Goal: Complete application form

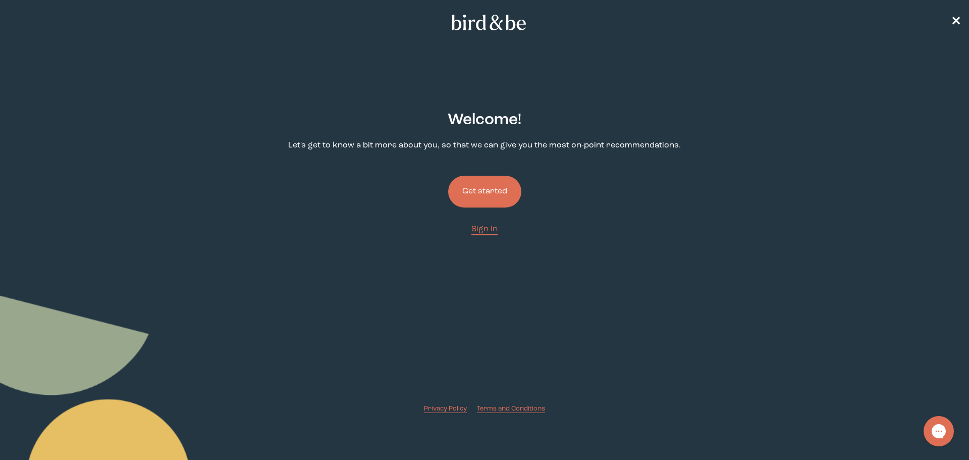
click at [489, 183] on button "Get started" at bounding box center [484, 192] width 73 height 32
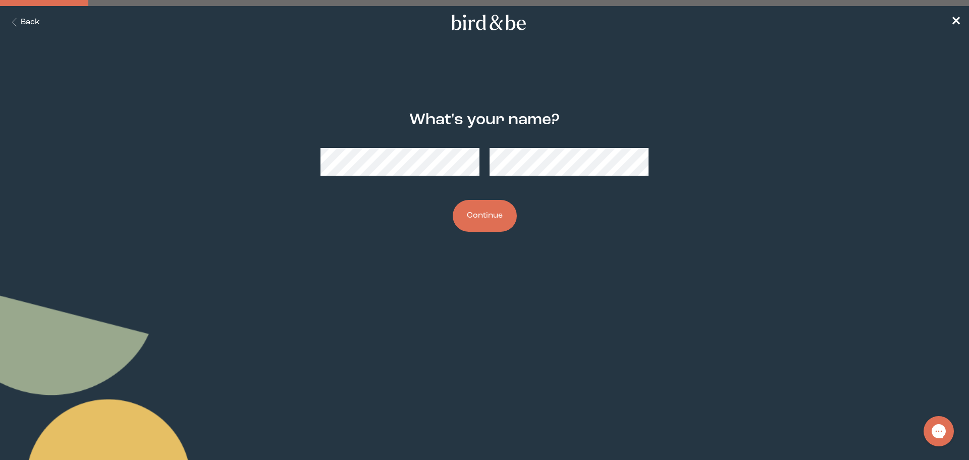
click at [452, 200] on button "Continue" at bounding box center [484, 216] width 64 height 32
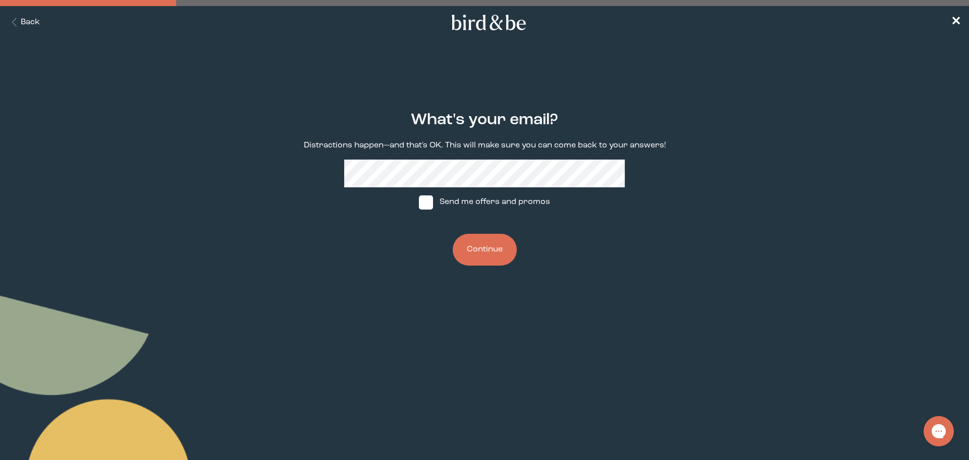
click at [483, 258] on button "Continue" at bounding box center [484, 250] width 64 height 32
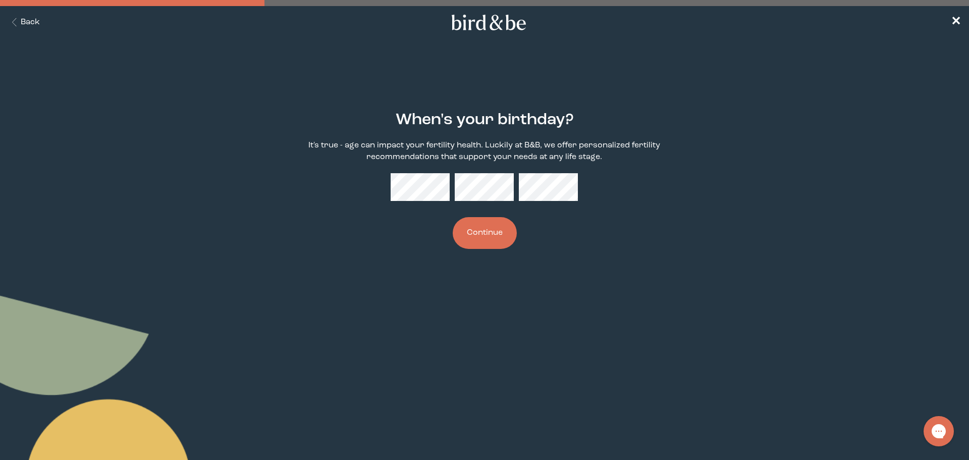
click at [498, 237] on button "Continue" at bounding box center [484, 233] width 64 height 32
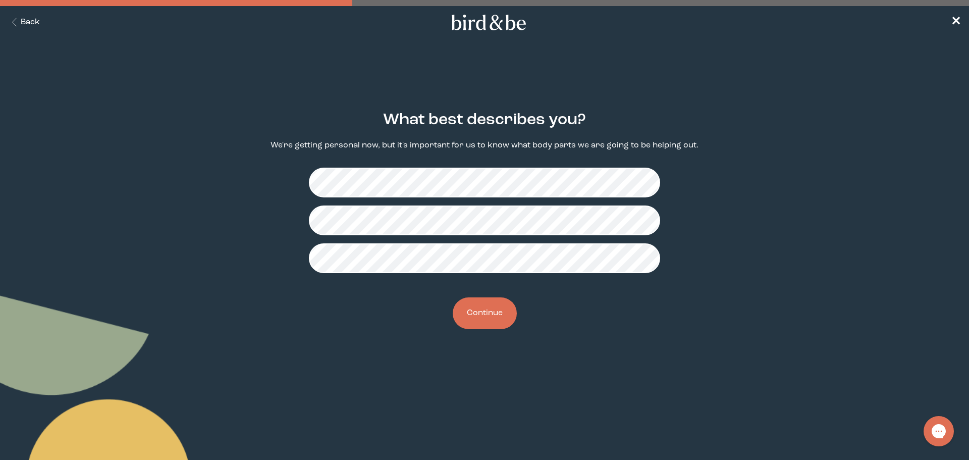
click at [488, 311] on button "Continue" at bounding box center [484, 313] width 64 height 32
click at [479, 305] on button "Continue" at bounding box center [484, 313] width 64 height 32
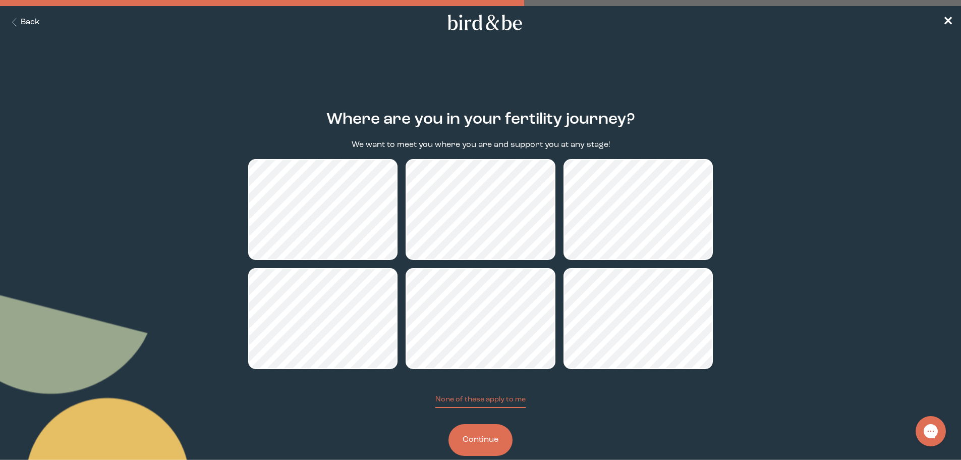
click at [499, 434] on button "Continue" at bounding box center [480, 440] width 64 height 32
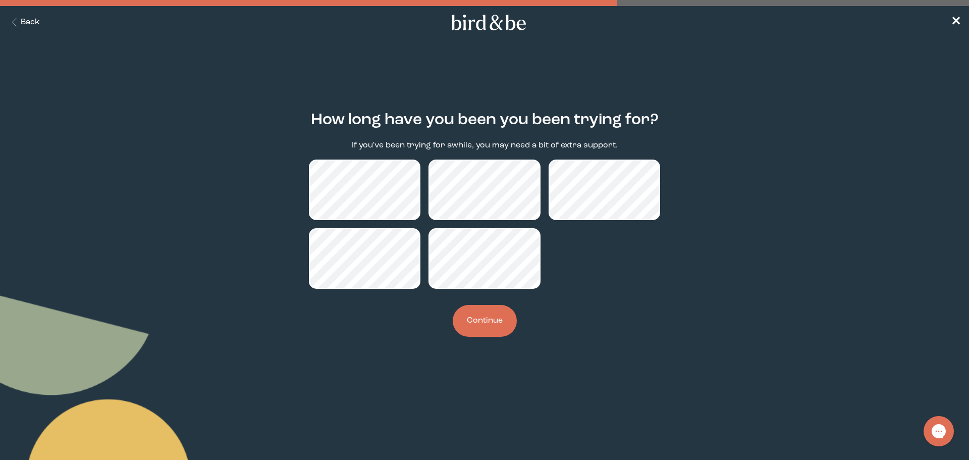
click at [459, 322] on button "Continue" at bounding box center [484, 321] width 64 height 32
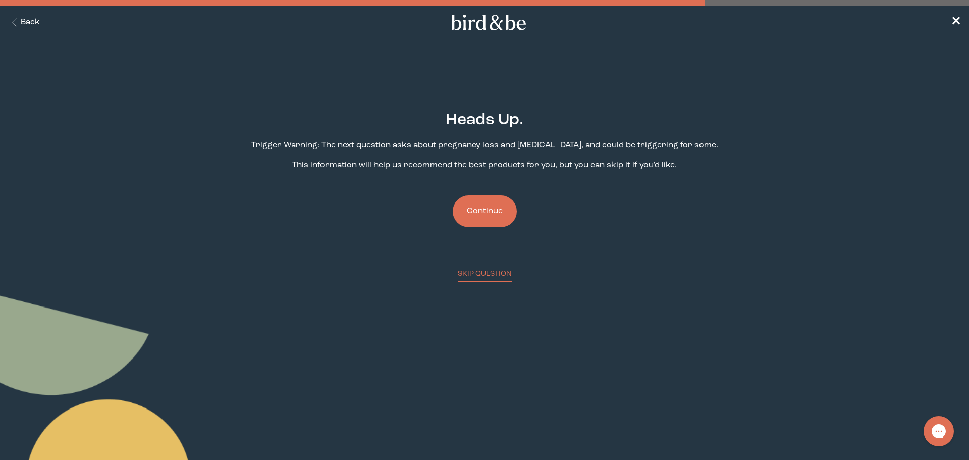
click at [469, 215] on button "Continue" at bounding box center [484, 211] width 64 height 32
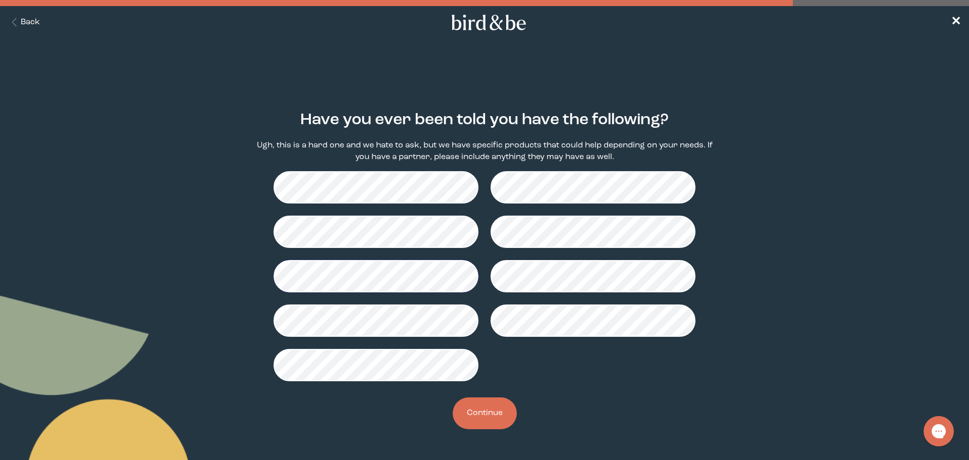
click at [485, 417] on button "Continue" at bounding box center [484, 413] width 64 height 32
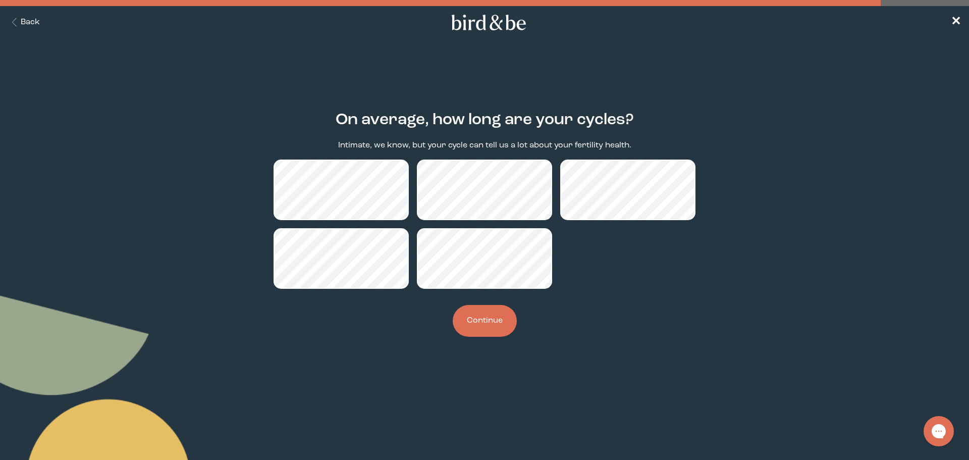
click at [490, 319] on button "Continue" at bounding box center [484, 321] width 64 height 32
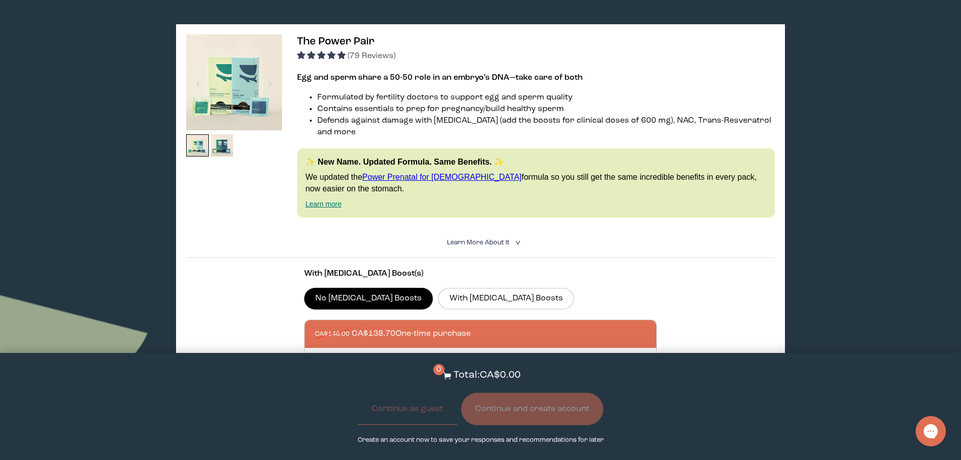
scroll to position [504, 0]
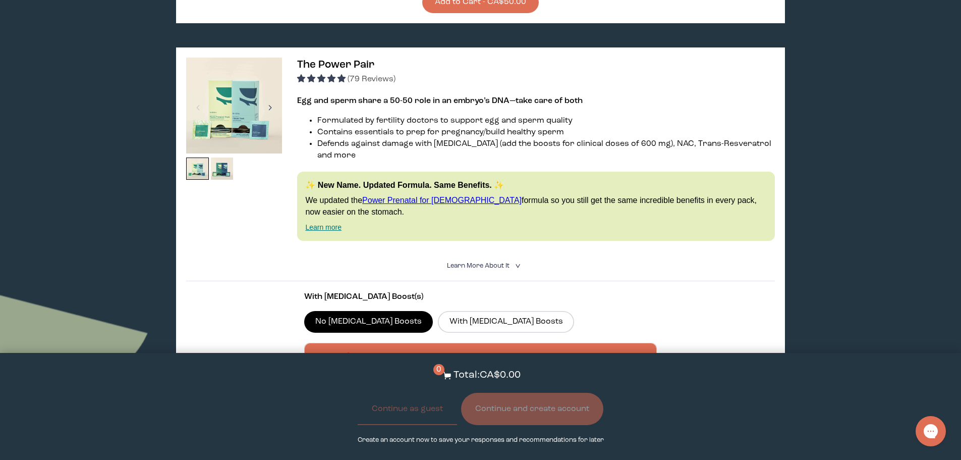
click at [272, 96] on div at bounding box center [270, 107] width 14 height 22
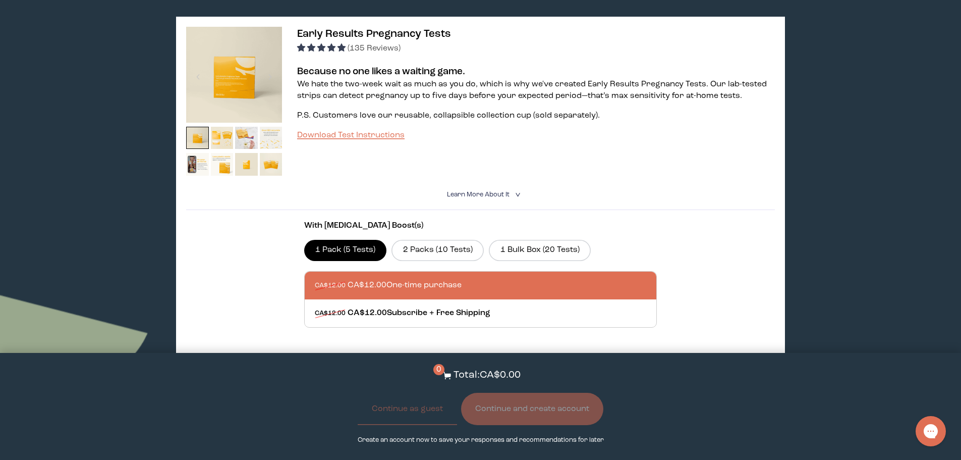
scroll to position [1513, 0]
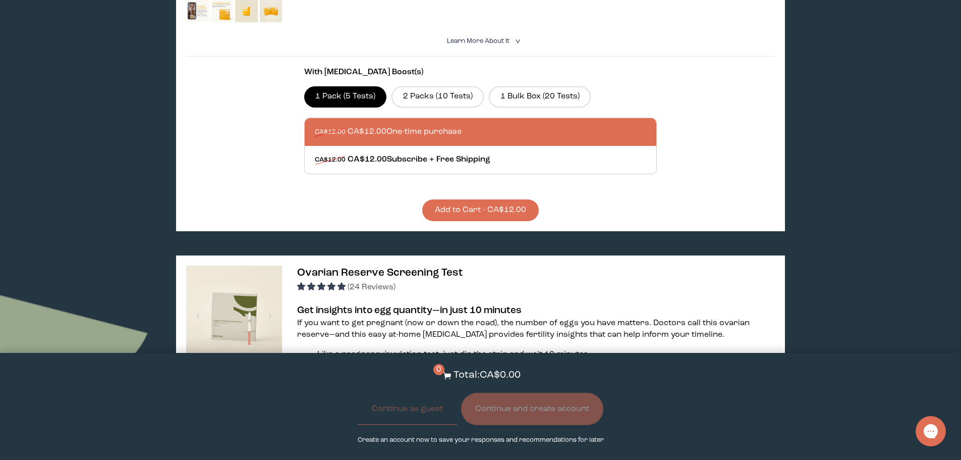
click at [462, 199] on button "Add to Cart - CA$12.00" at bounding box center [480, 210] width 117 height 22
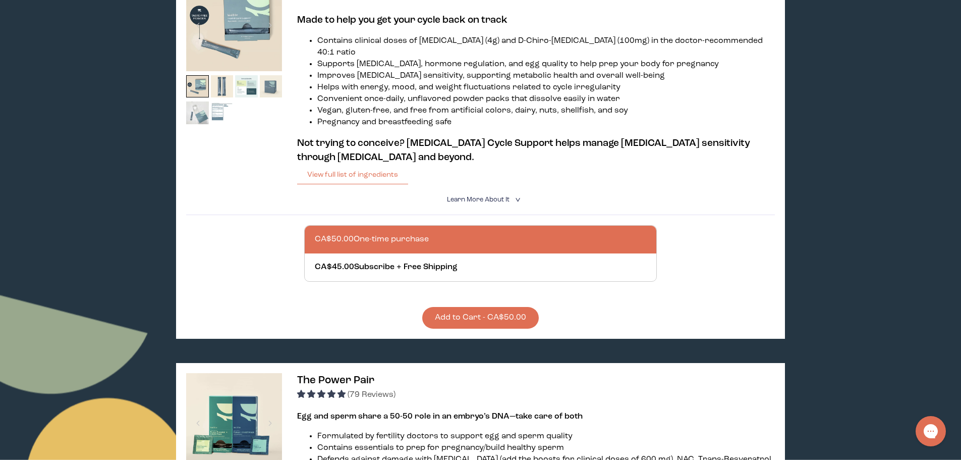
scroll to position [0, 0]
